Goal: Book appointment/travel/reservation

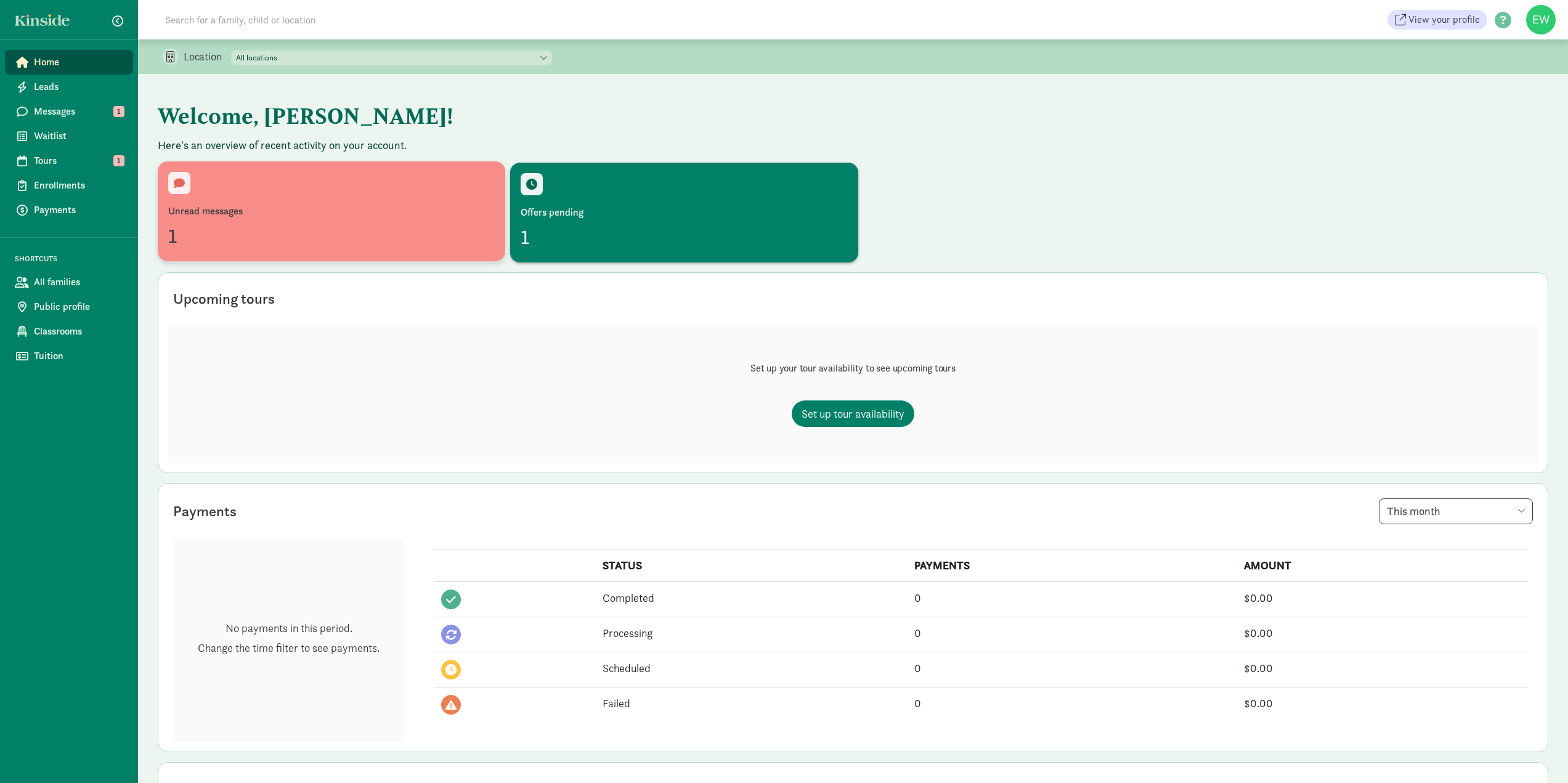
click at [355, 217] on div "Unread messages" at bounding box center [331, 211] width 326 height 15
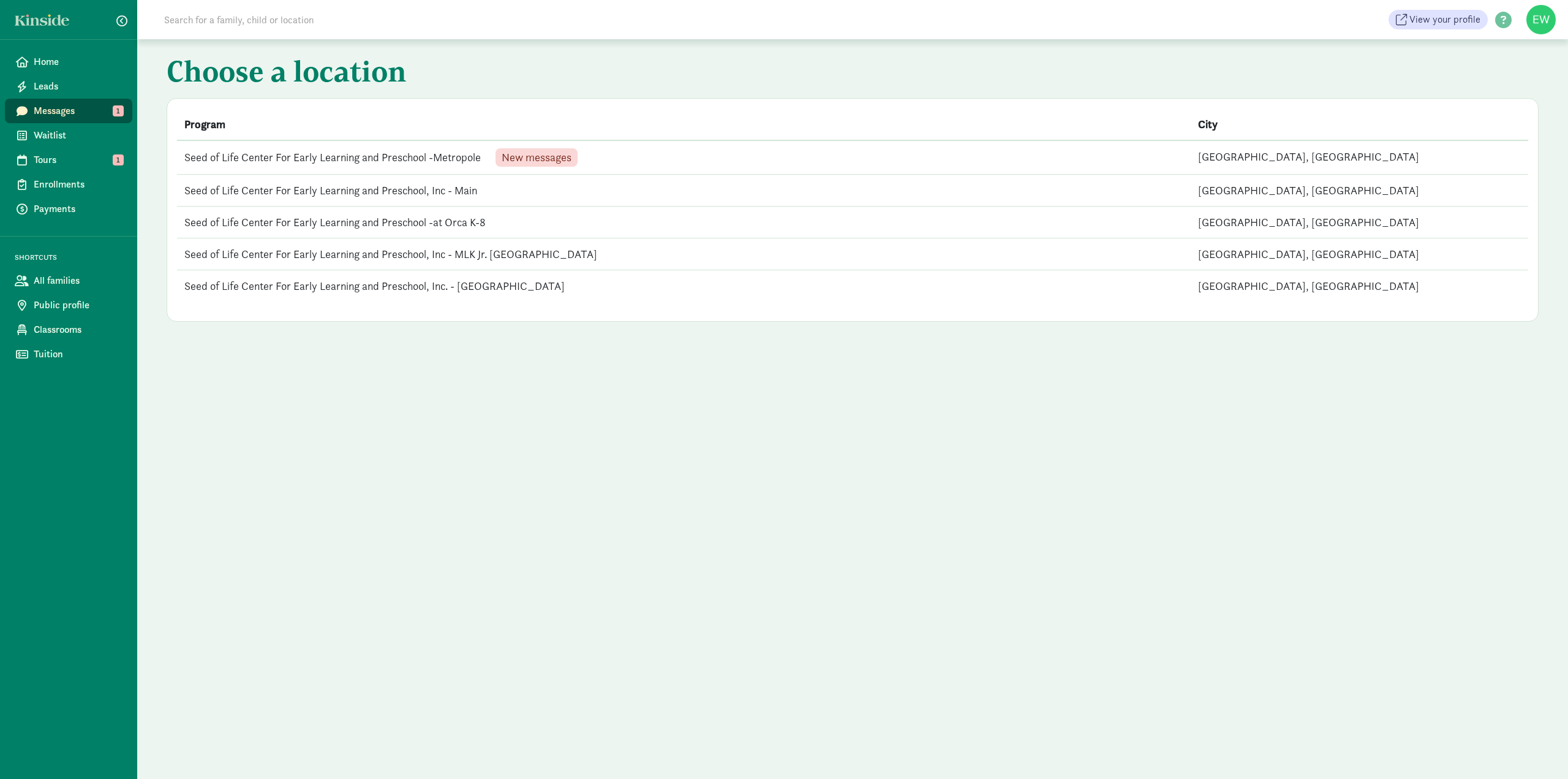
click at [413, 155] on td "Seed of Life Center For Early Learning and Preschool -Metropole New messages" at bounding box center [684, 157] width 1013 height 34
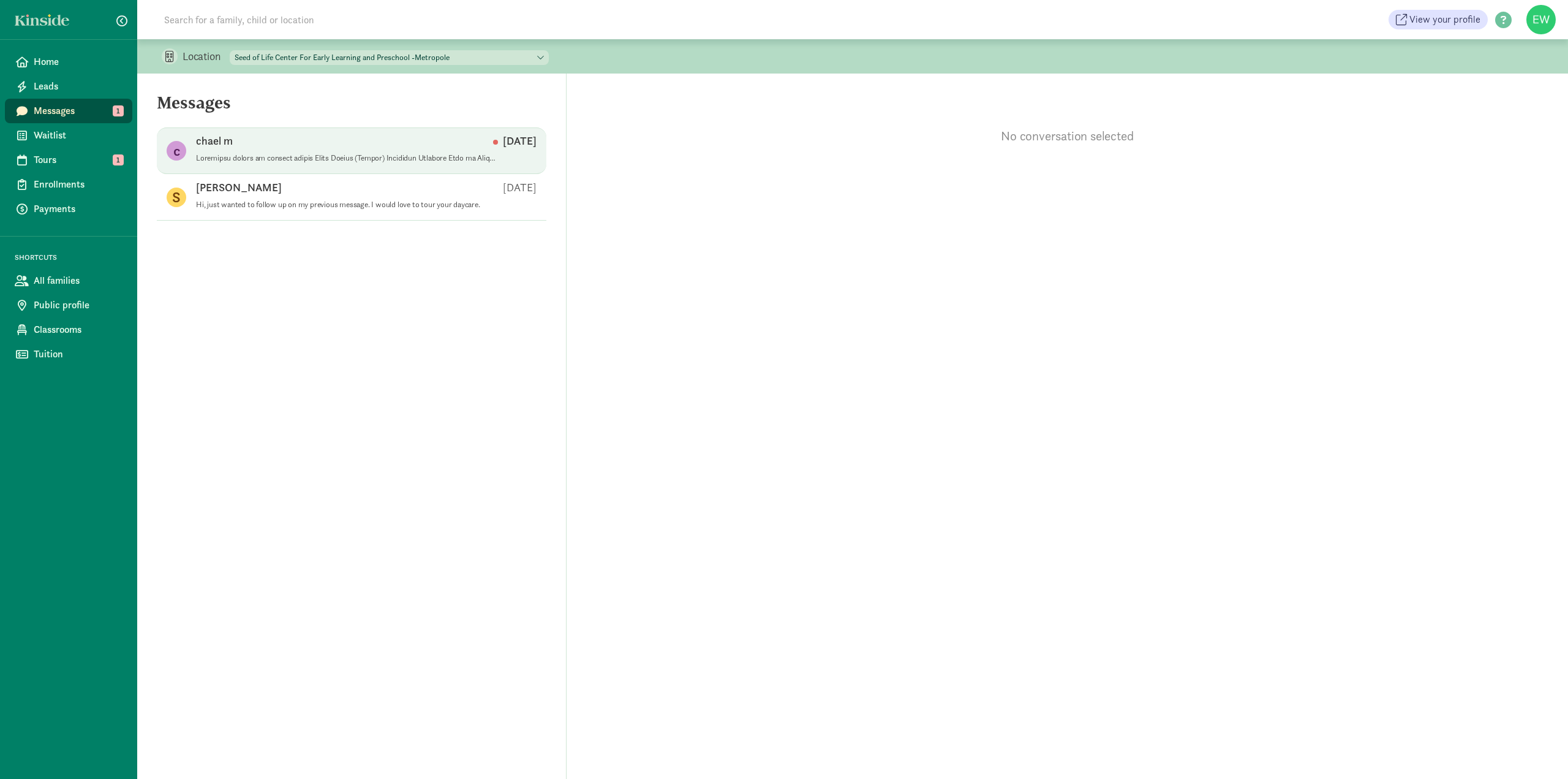
click at [439, 155] on p at bounding box center [346, 158] width 300 height 10
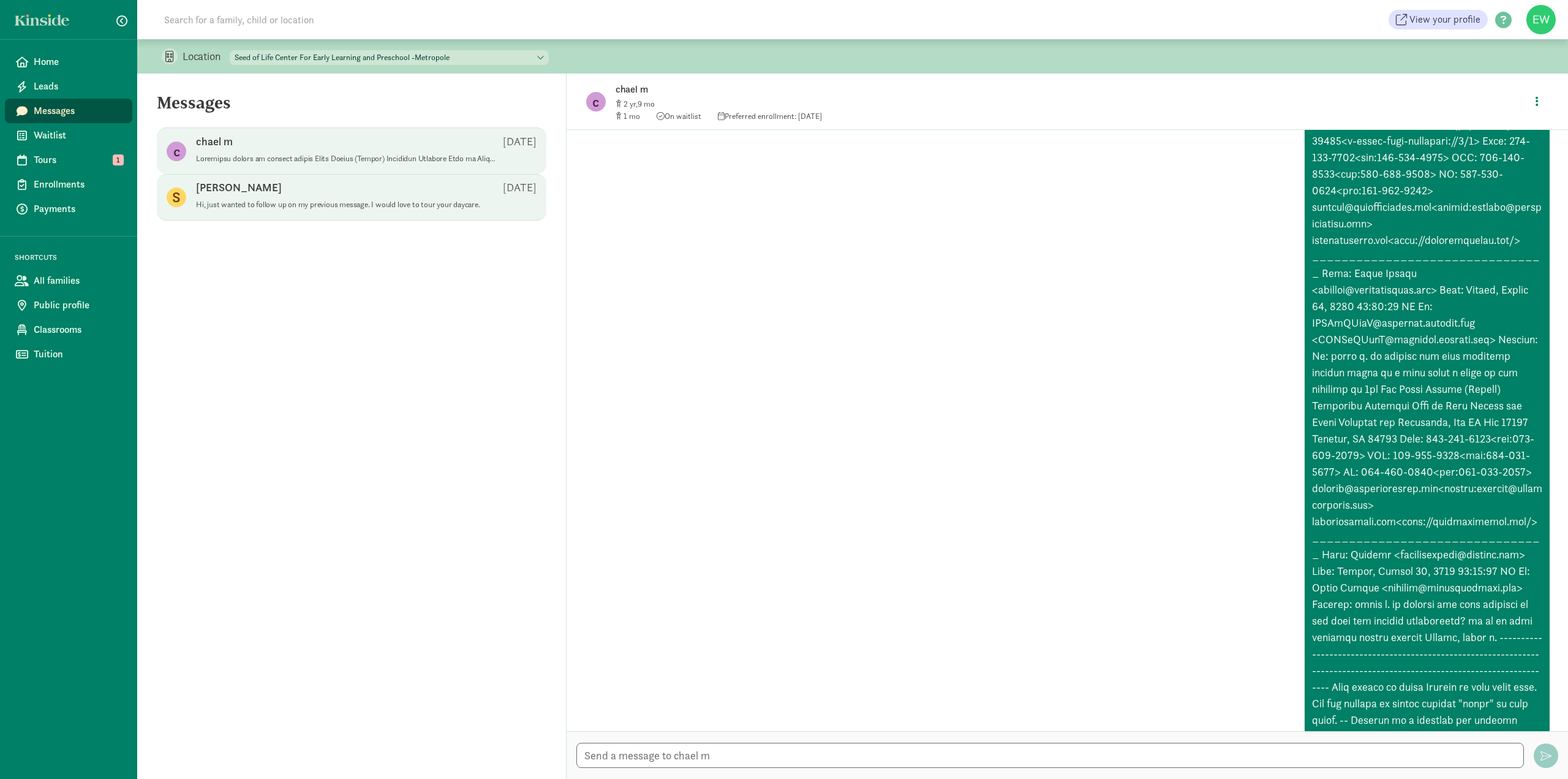
click at [353, 206] on p "Hi, just wanted to follow up on my previous message. I would love to tour your …" at bounding box center [346, 205] width 300 height 10
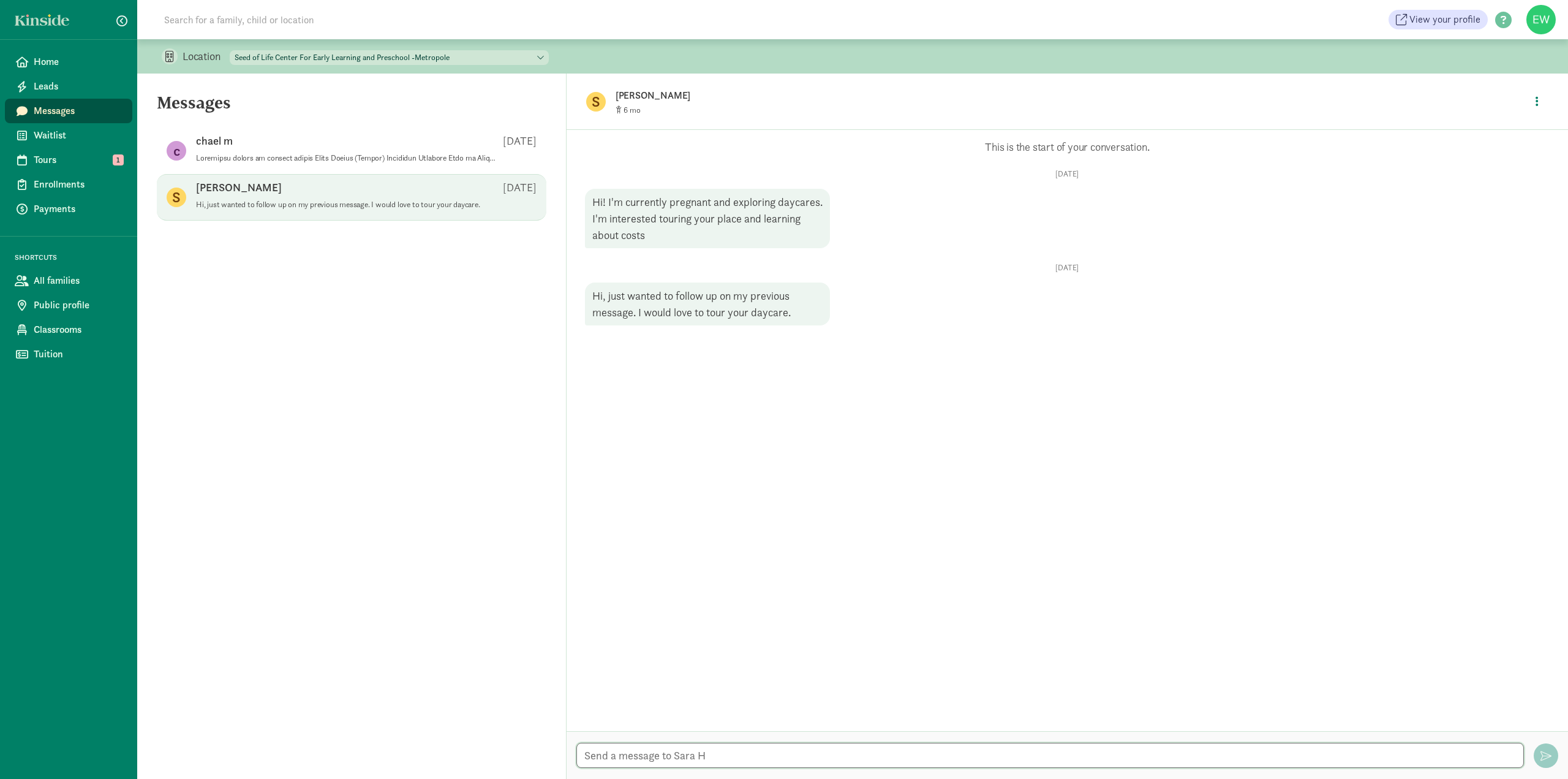
click at [698, 751] on textarea at bounding box center [1050, 755] width 947 height 25
click at [321, 161] on p at bounding box center [346, 159] width 300 height 10
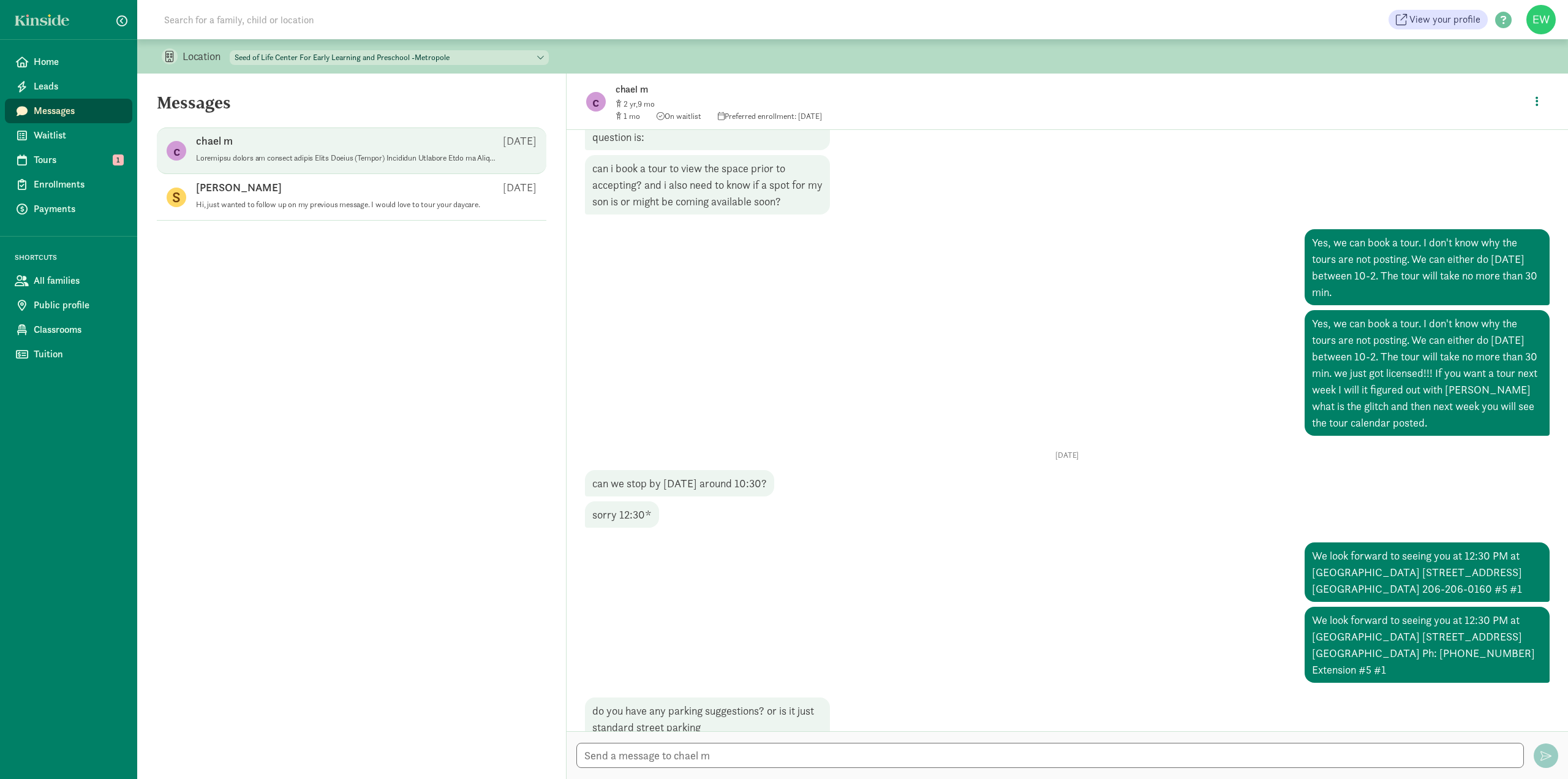
scroll to position [89, 0]
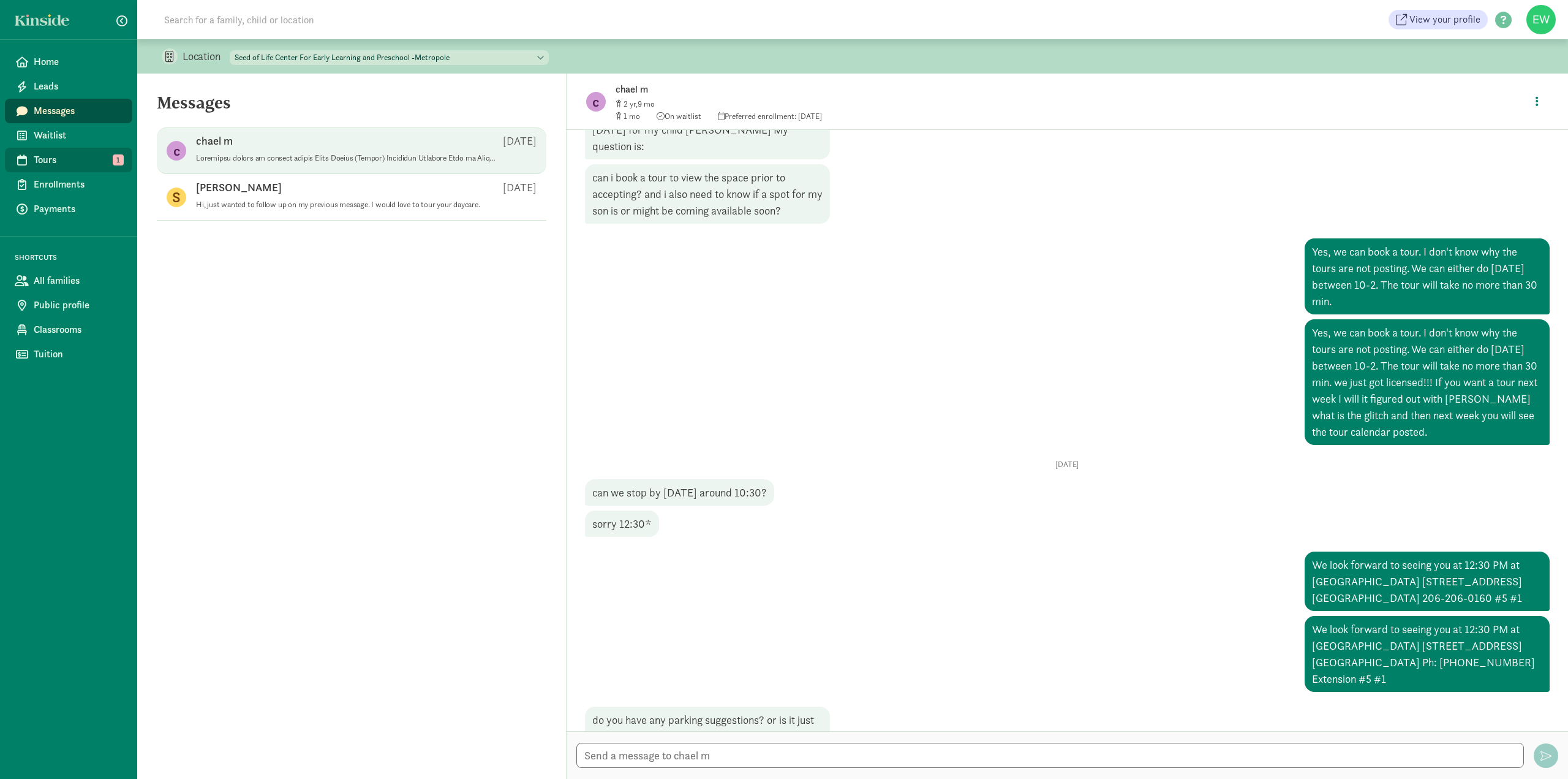
click at [39, 162] on span "Tours" at bounding box center [78, 160] width 89 height 15
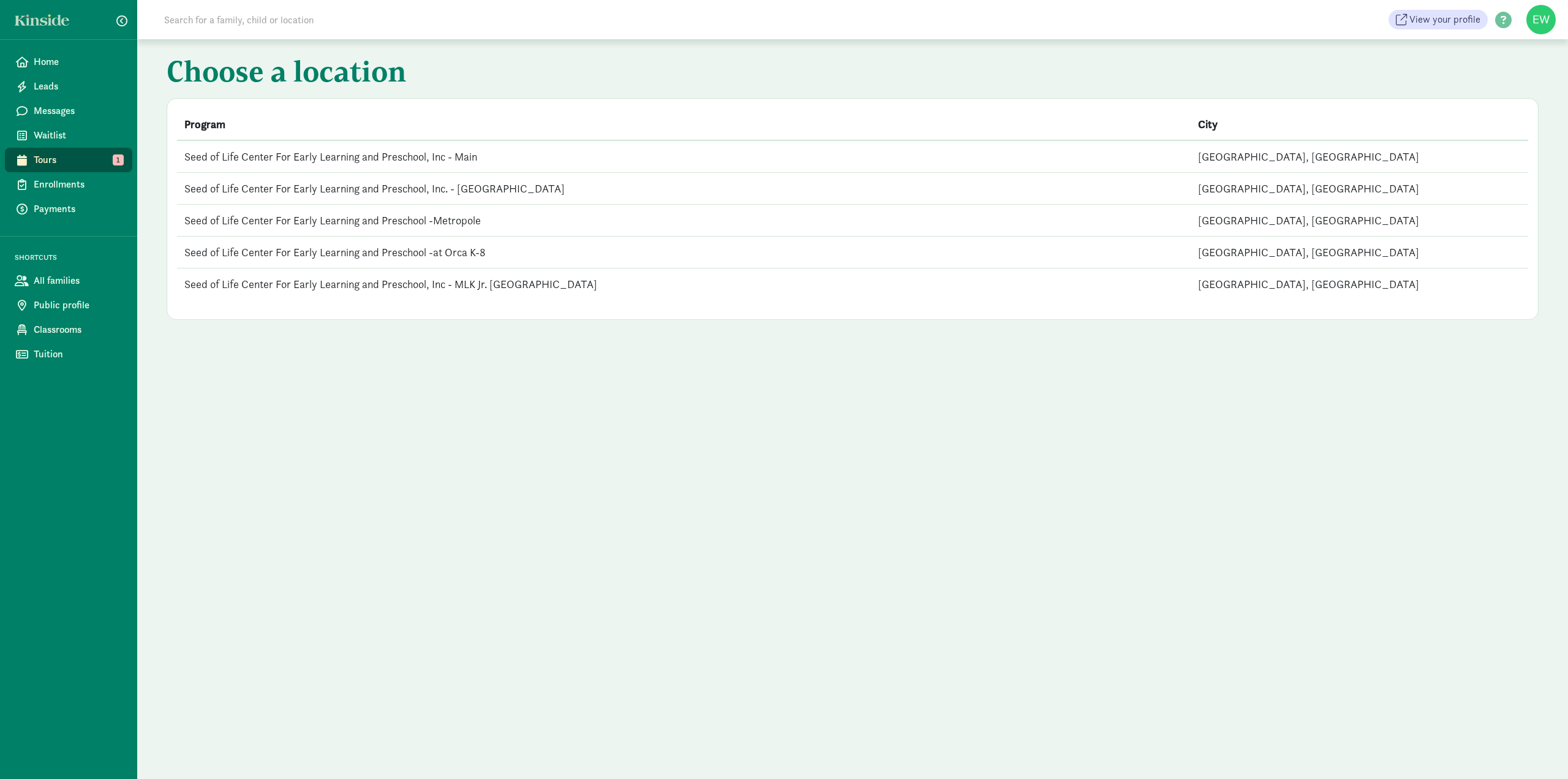
click at [387, 220] on td "Seed of Life Center For Early Learning and Preschool -Metropole" at bounding box center [684, 220] width 1013 height 32
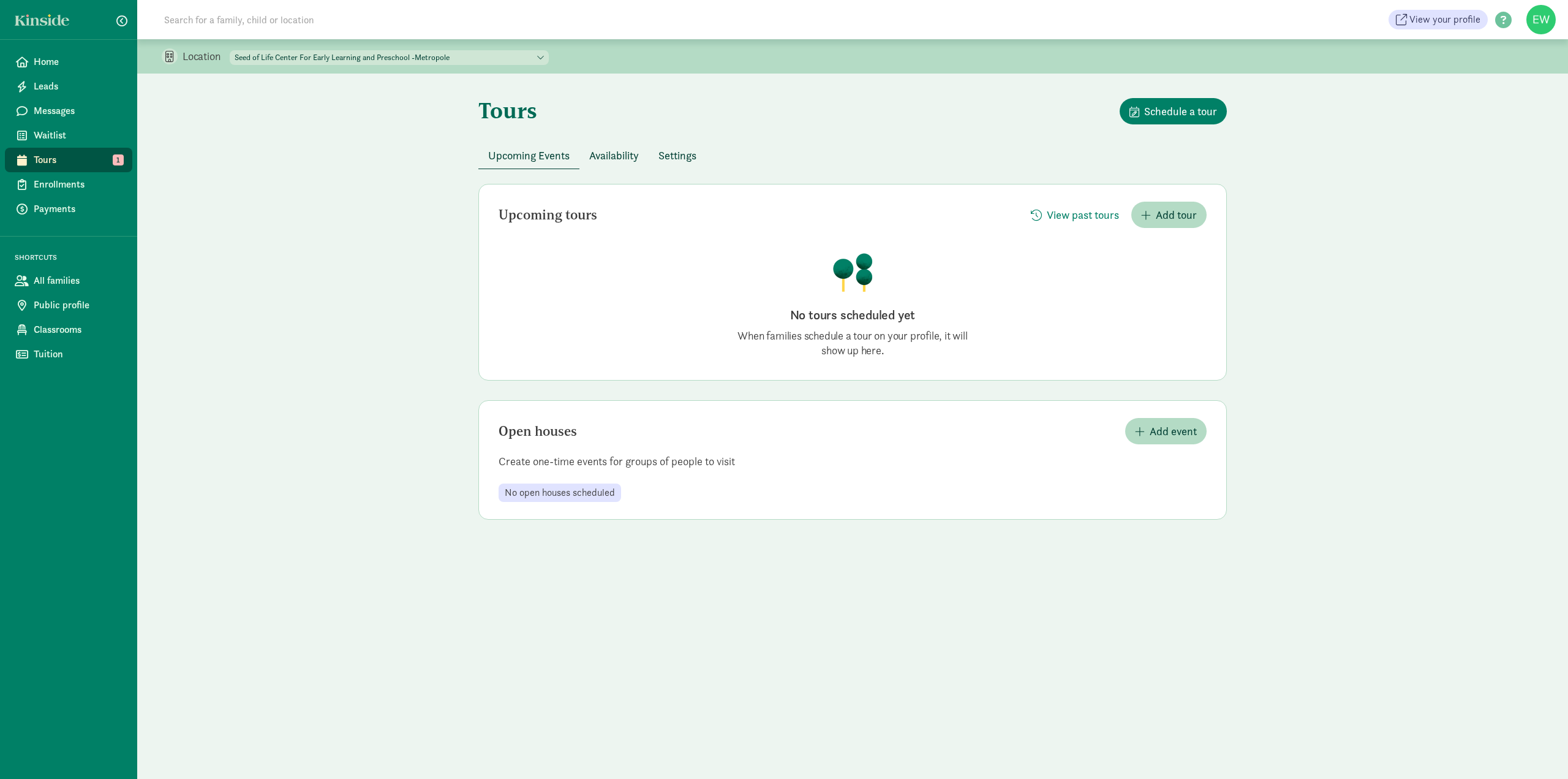
click at [599, 154] on span "Availability" at bounding box center [614, 155] width 50 height 16
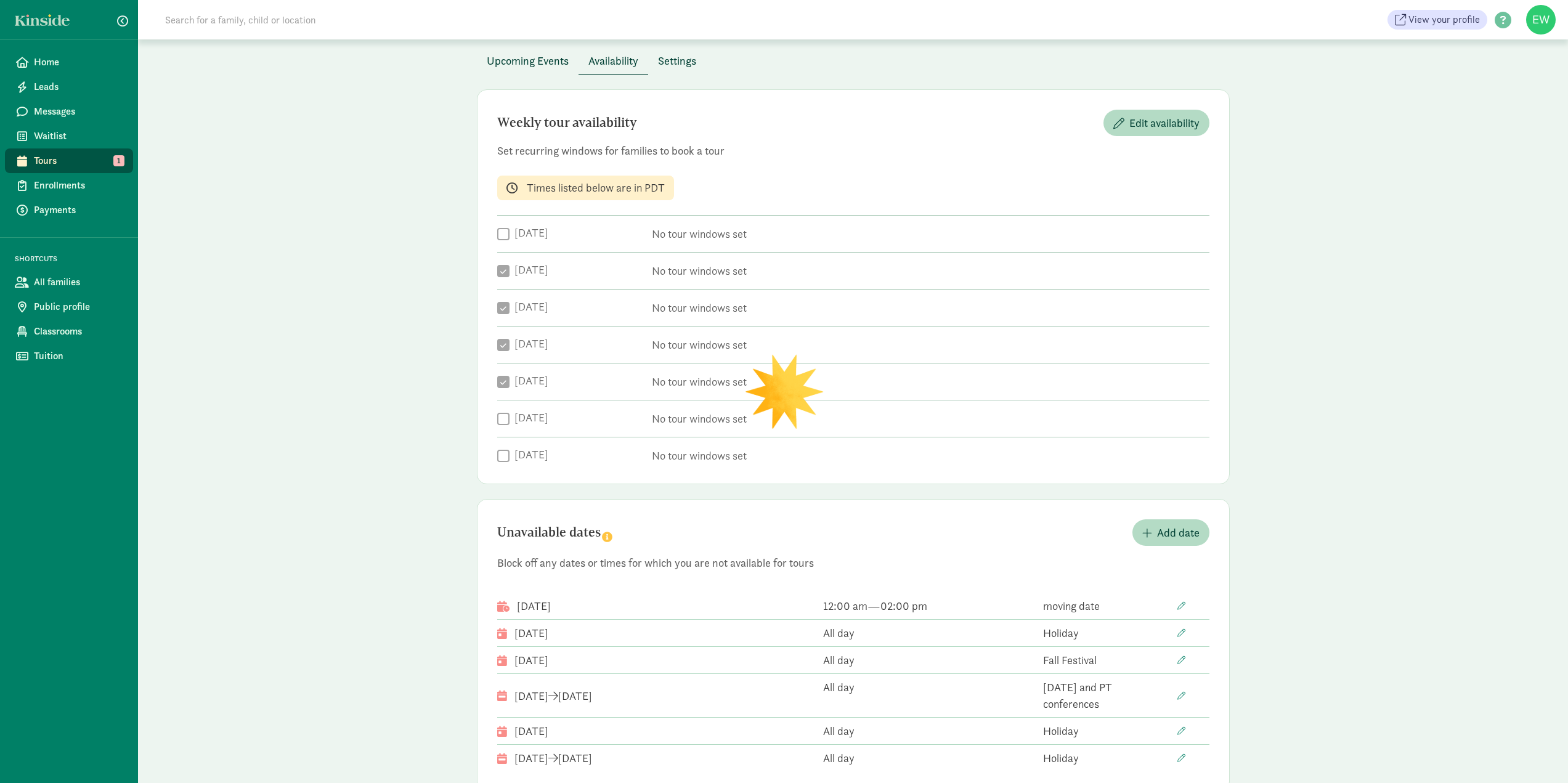
checkbox input "true"
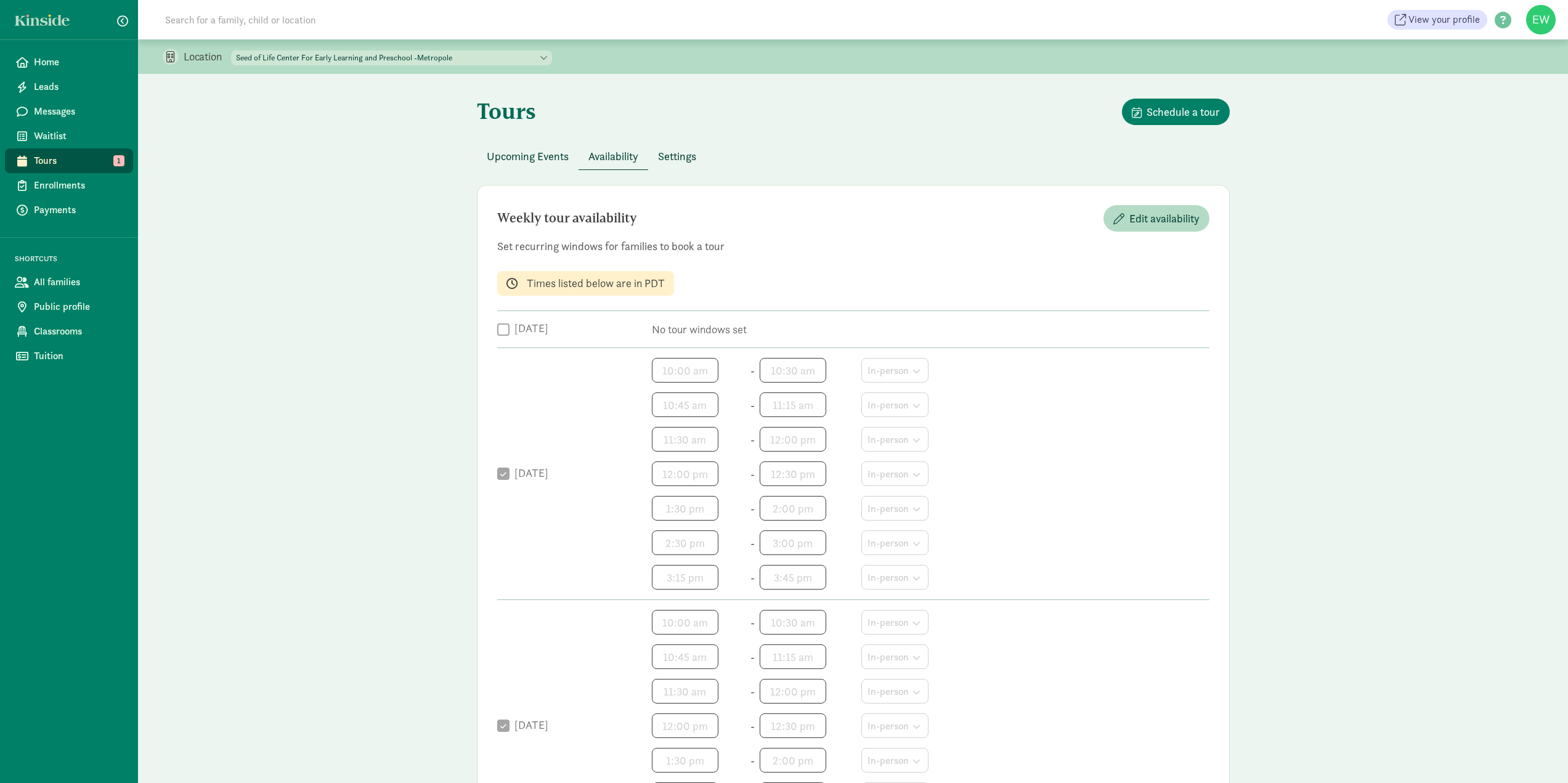
click at [830, 160] on div "Upcoming Events Availability Settings" at bounding box center [853, 156] width 753 height 27
click at [522, 151] on span "Upcoming Events" at bounding box center [527, 156] width 82 height 16
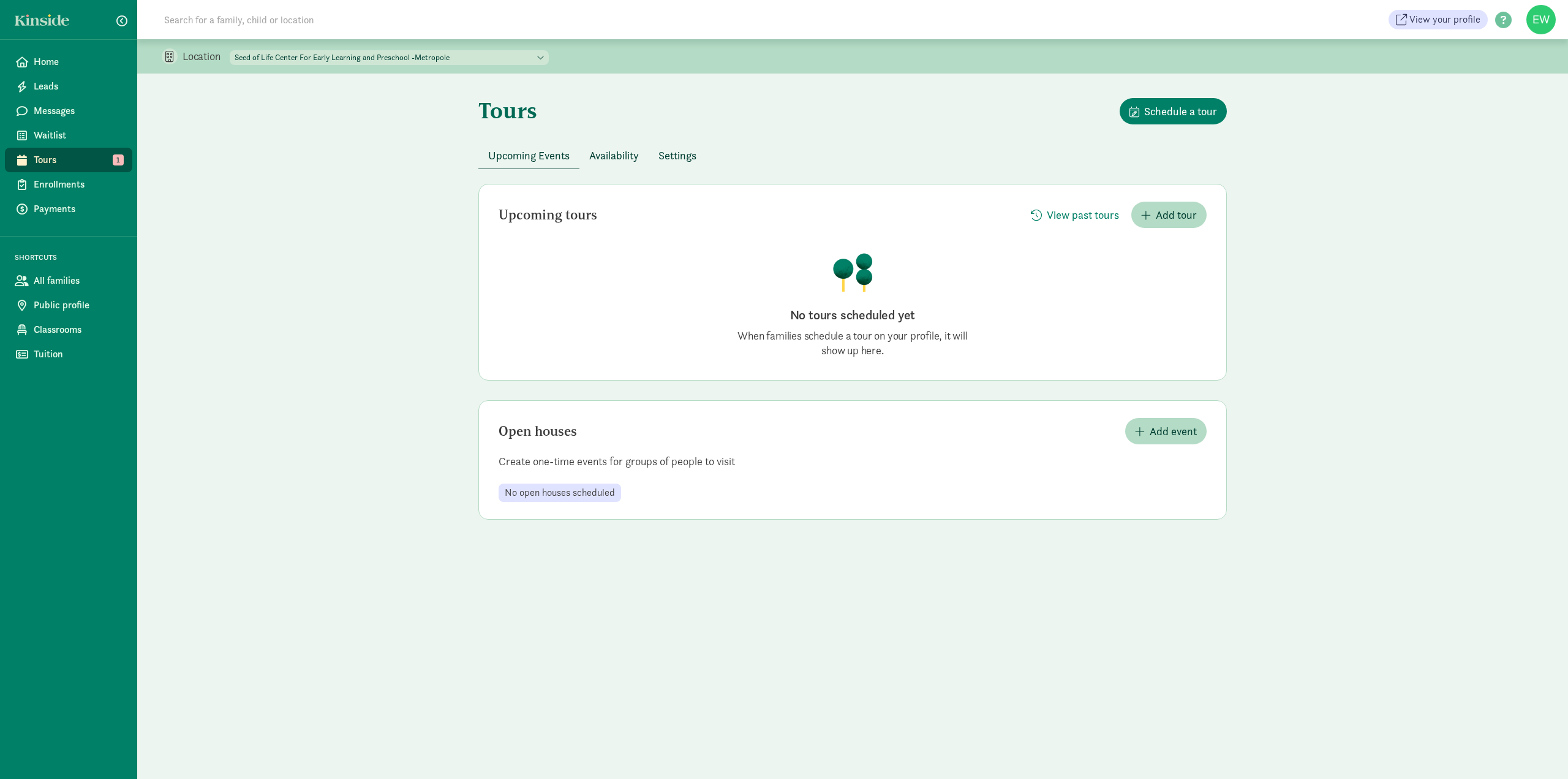
click at [614, 153] on span "Availability" at bounding box center [614, 155] width 50 height 16
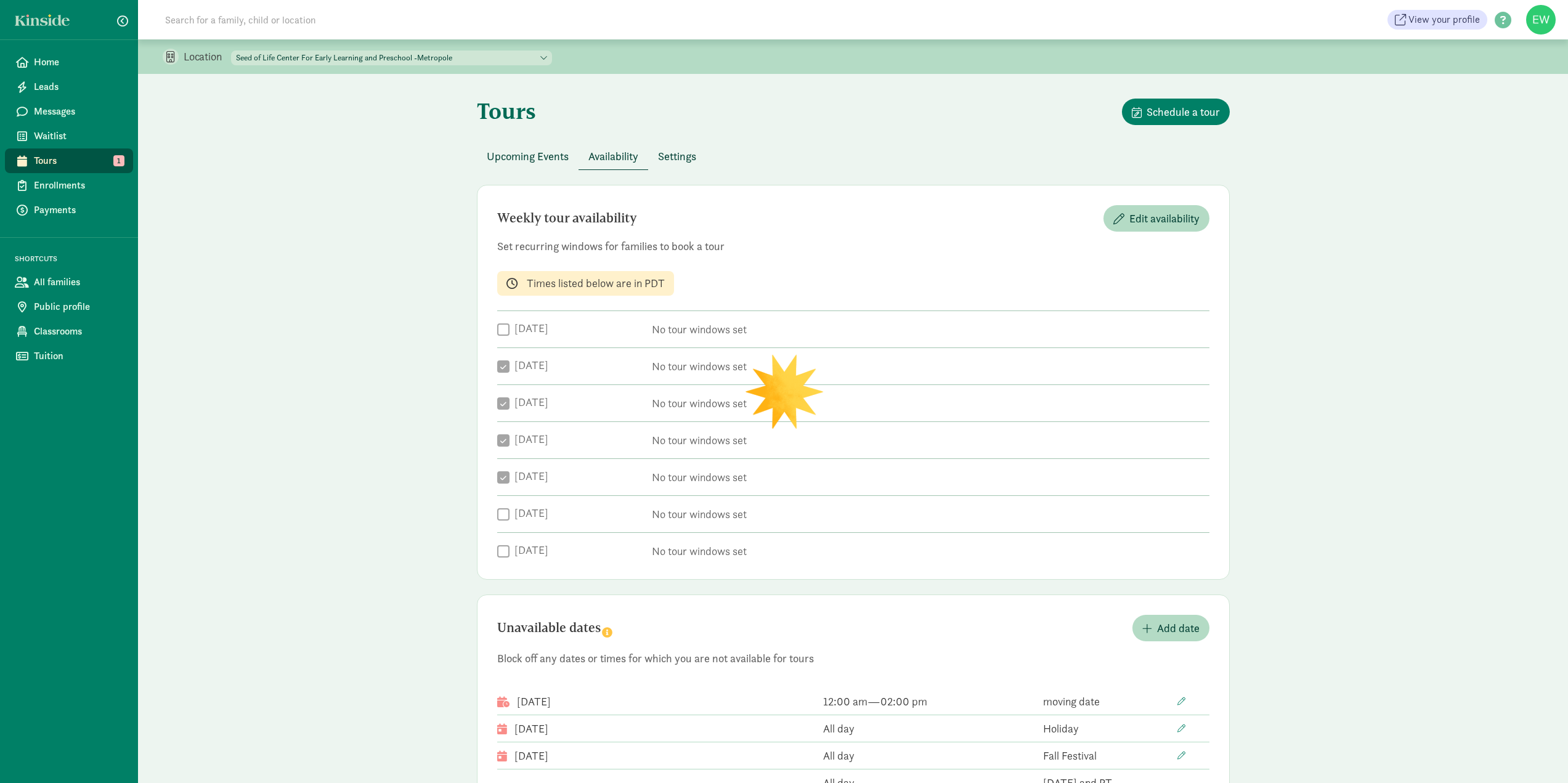
checkbox input "true"
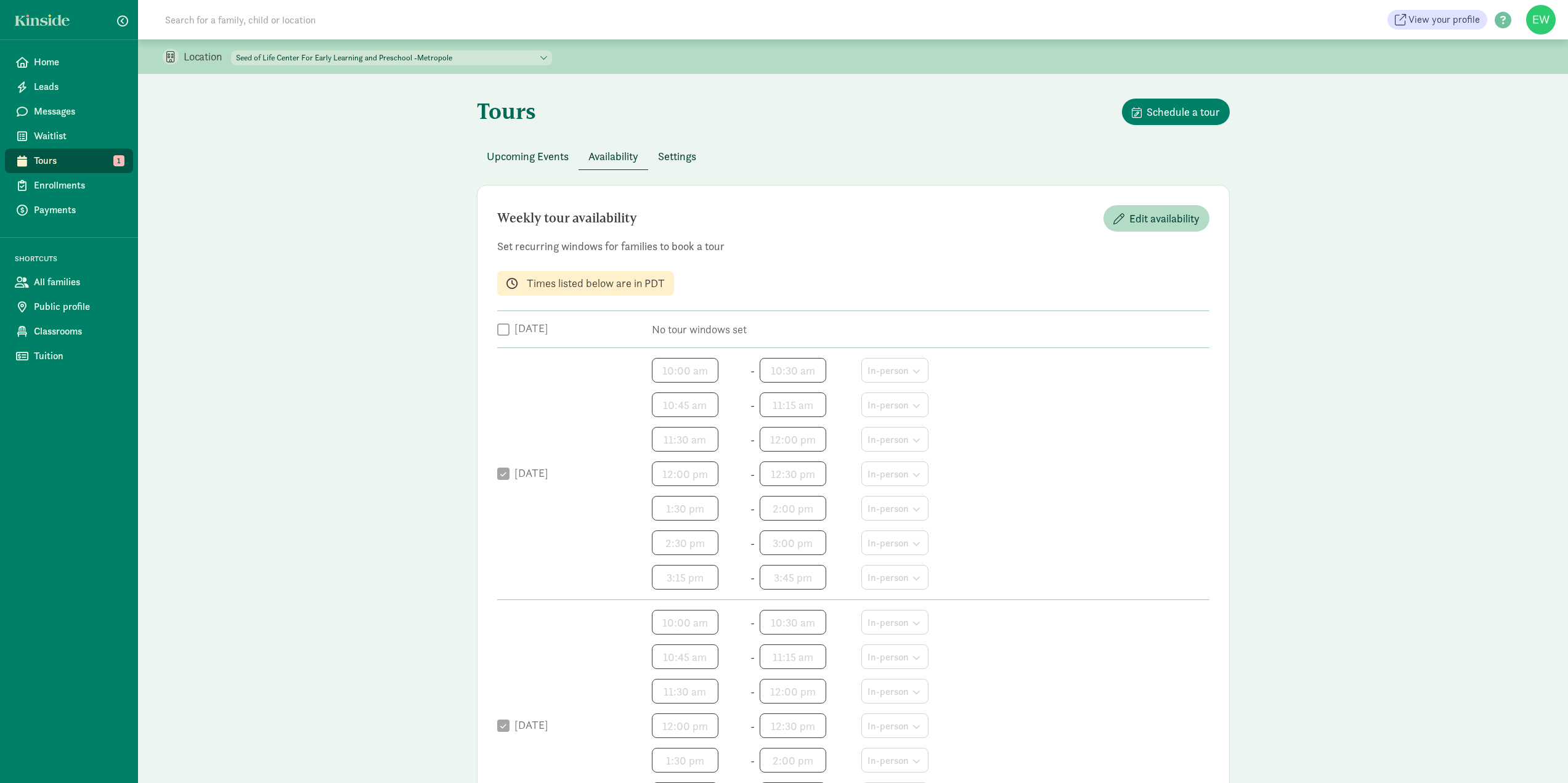
click at [531, 161] on span "Upcoming Events" at bounding box center [527, 156] width 82 height 16
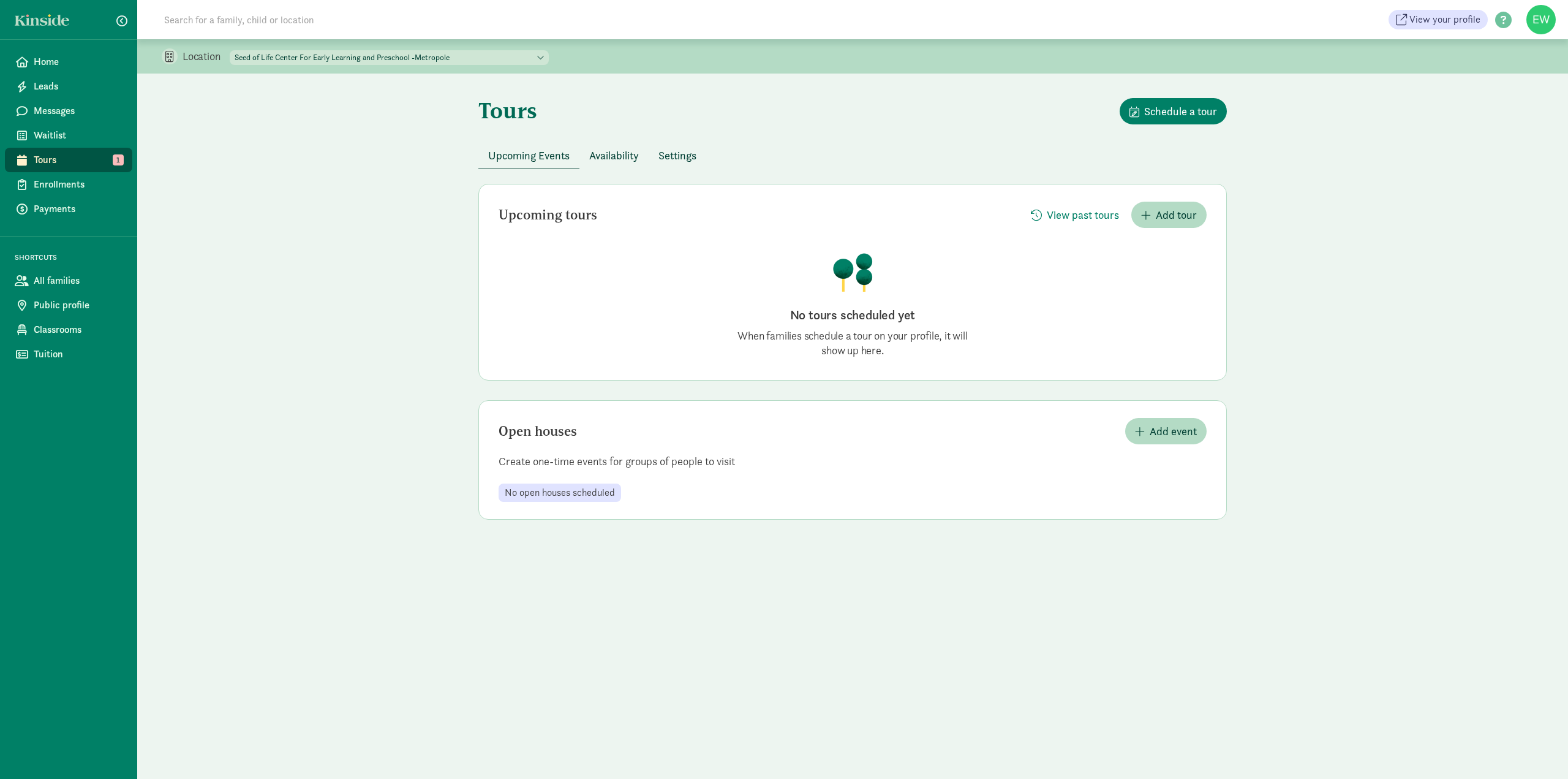
click at [689, 154] on span "Settings" at bounding box center [677, 155] width 38 height 16
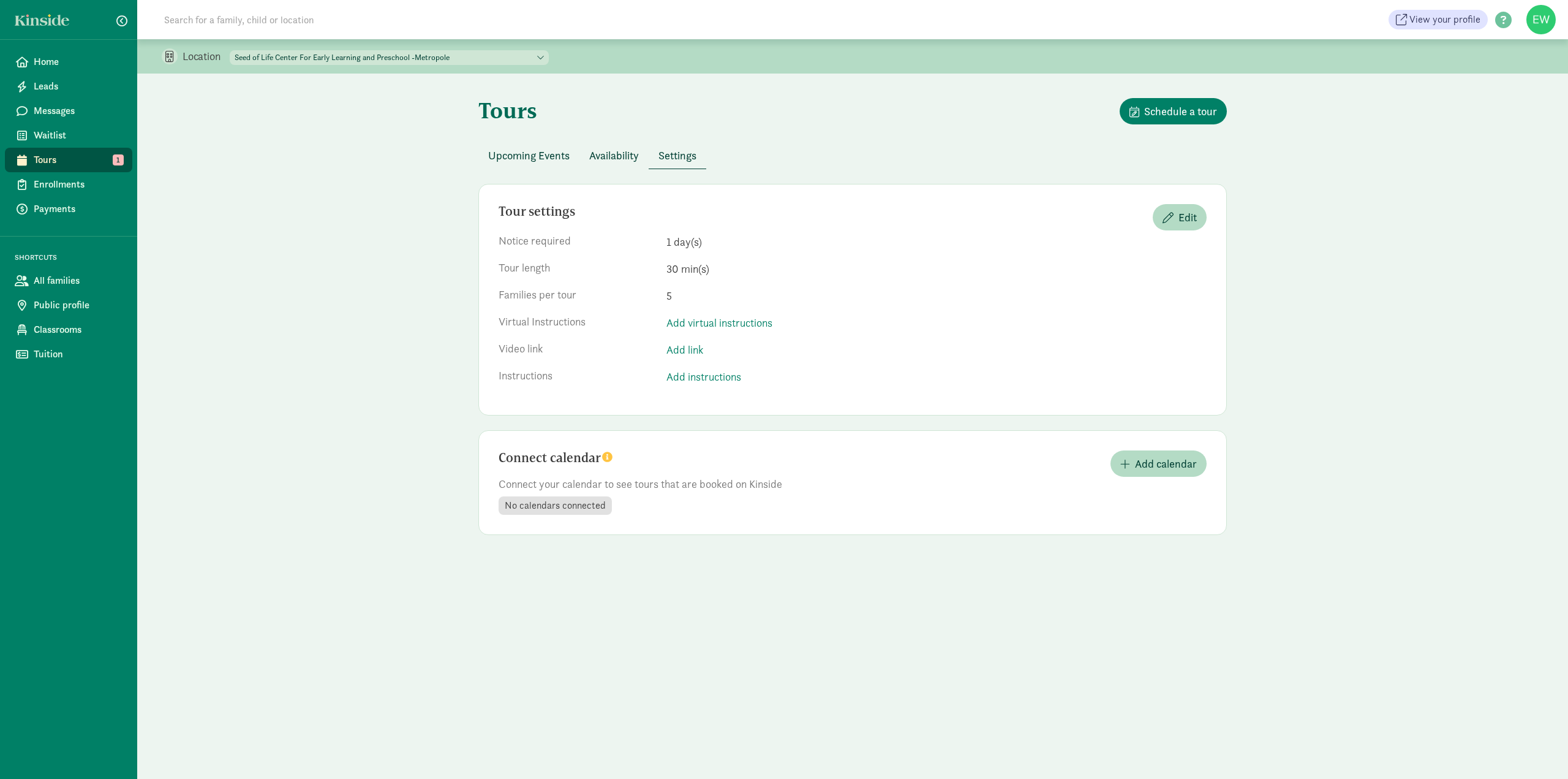
click at [516, 154] on span "Upcoming Events" at bounding box center [529, 155] width 82 height 16
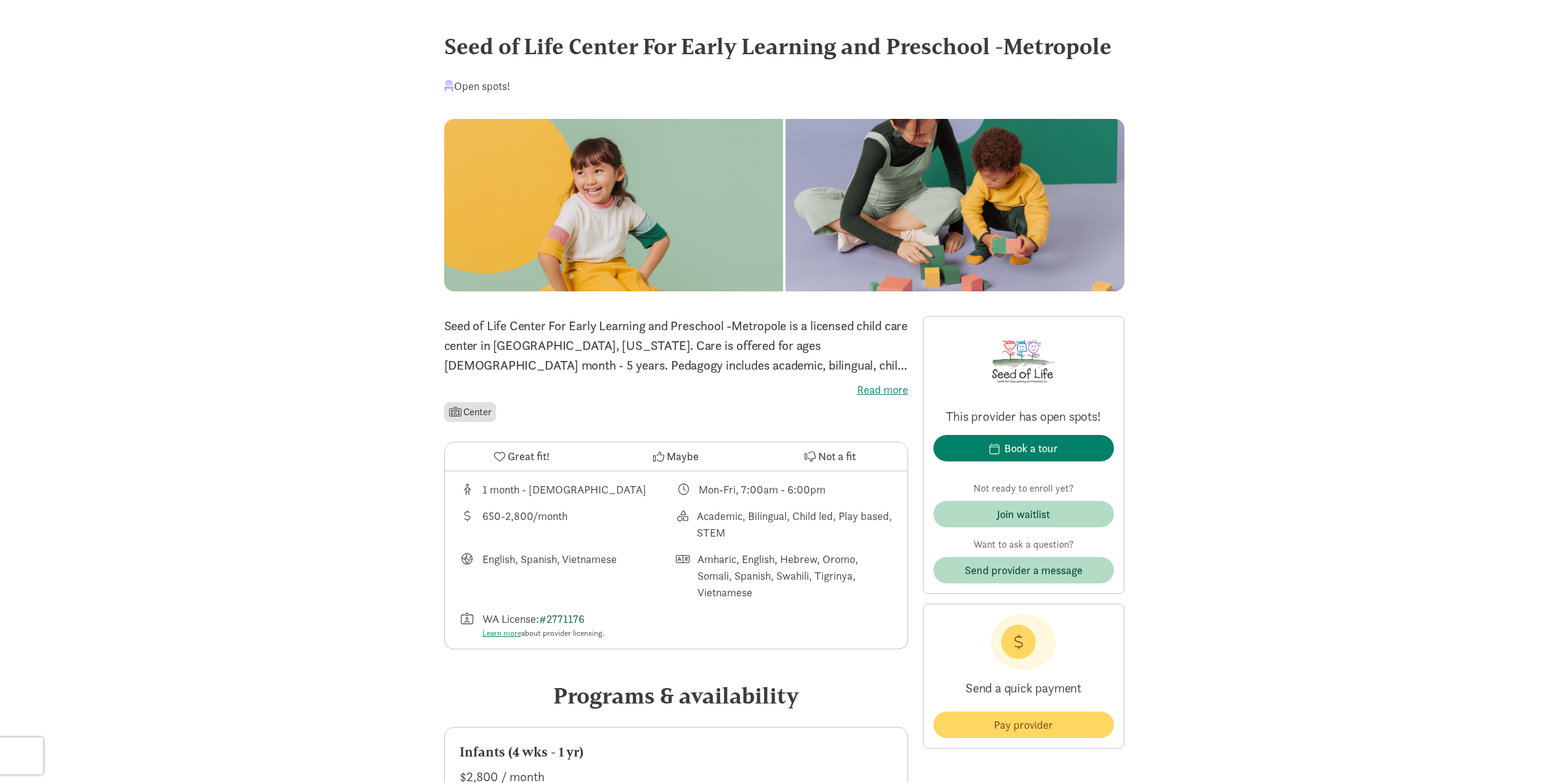
click at [561, 618] on link "#2771176" at bounding box center [562, 619] width 45 height 14
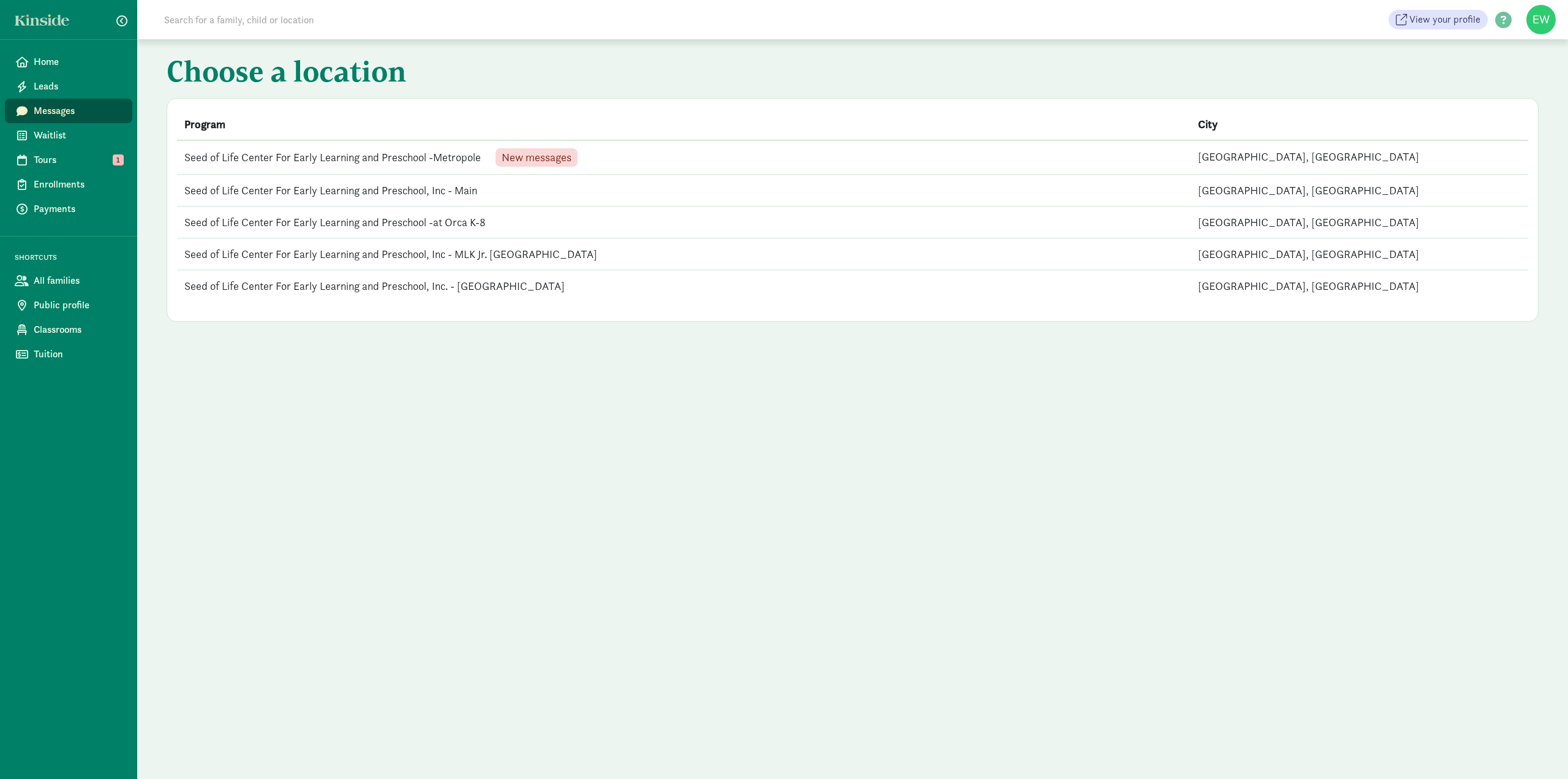
click at [416, 157] on td "Seed of Life Center For Early Learning and Preschool -Metropole New messages" at bounding box center [684, 157] width 1013 height 34
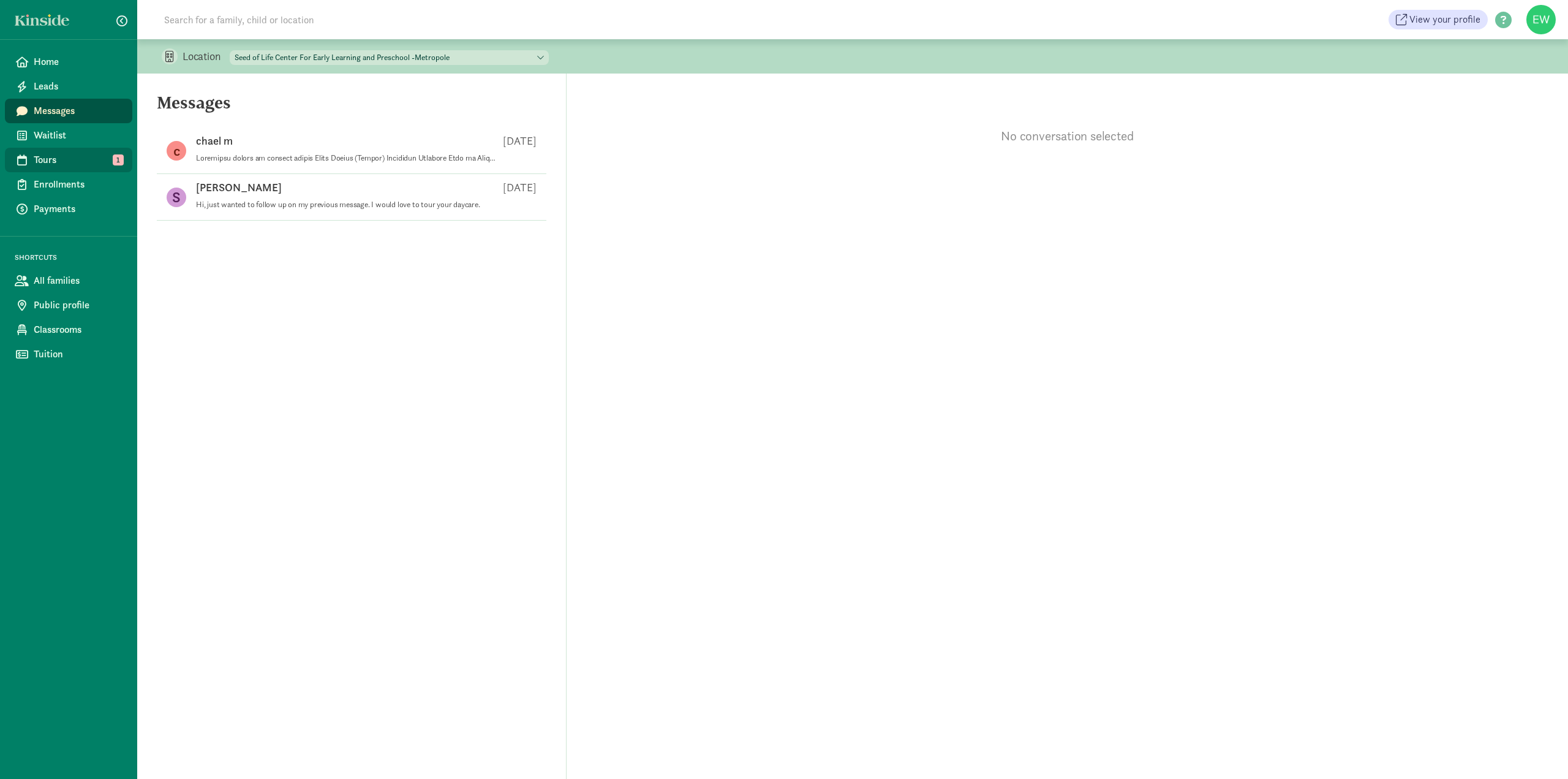
click at [46, 163] on span "Tours" at bounding box center [78, 160] width 89 height 15
